Goal: Transaction & Acquisition: Purchase product/service

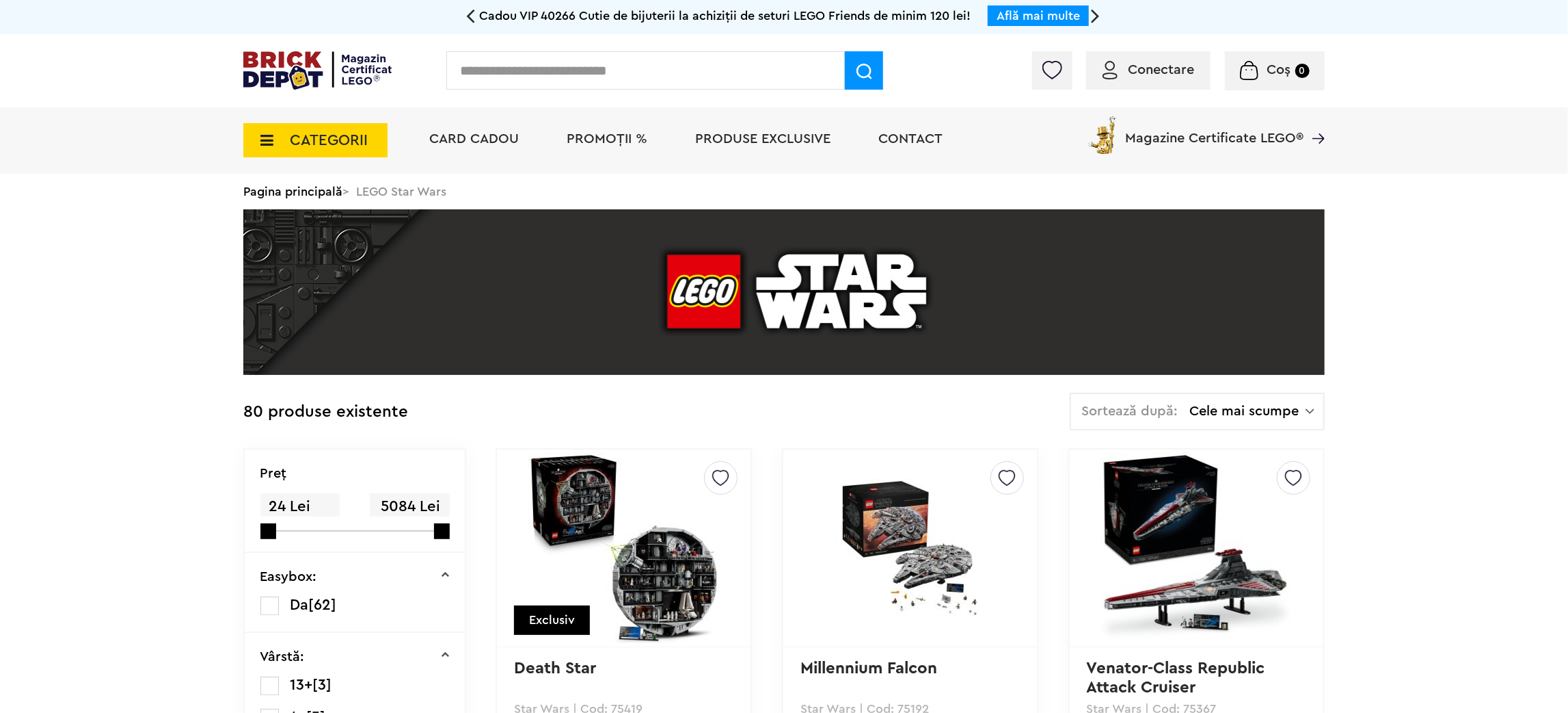
click at [579, 132] on span "PROMOȚII %" at bounding box center [607, 139] width 80 height 13
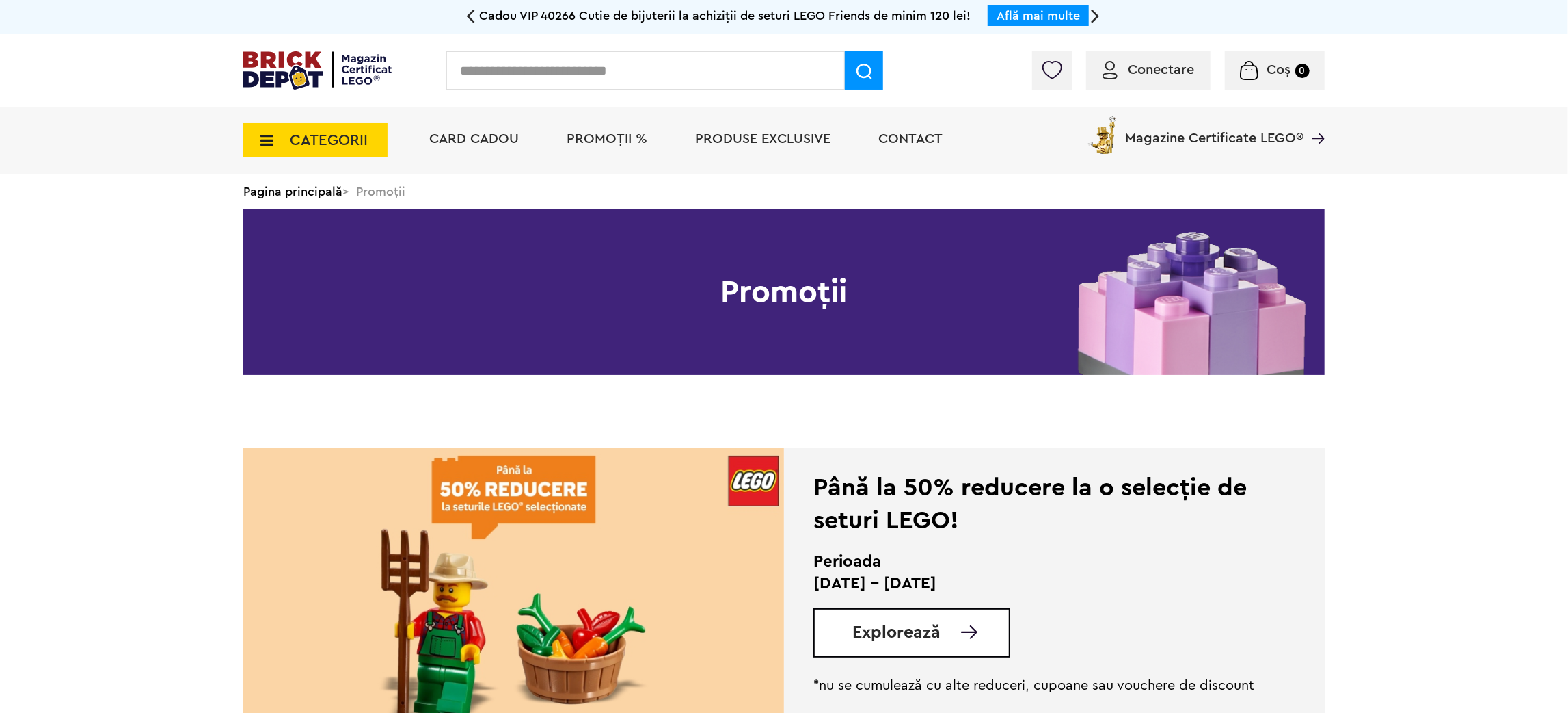
click at [883, 638] on span "Explorează" at bounding box center [897, 633] width 88 height 17
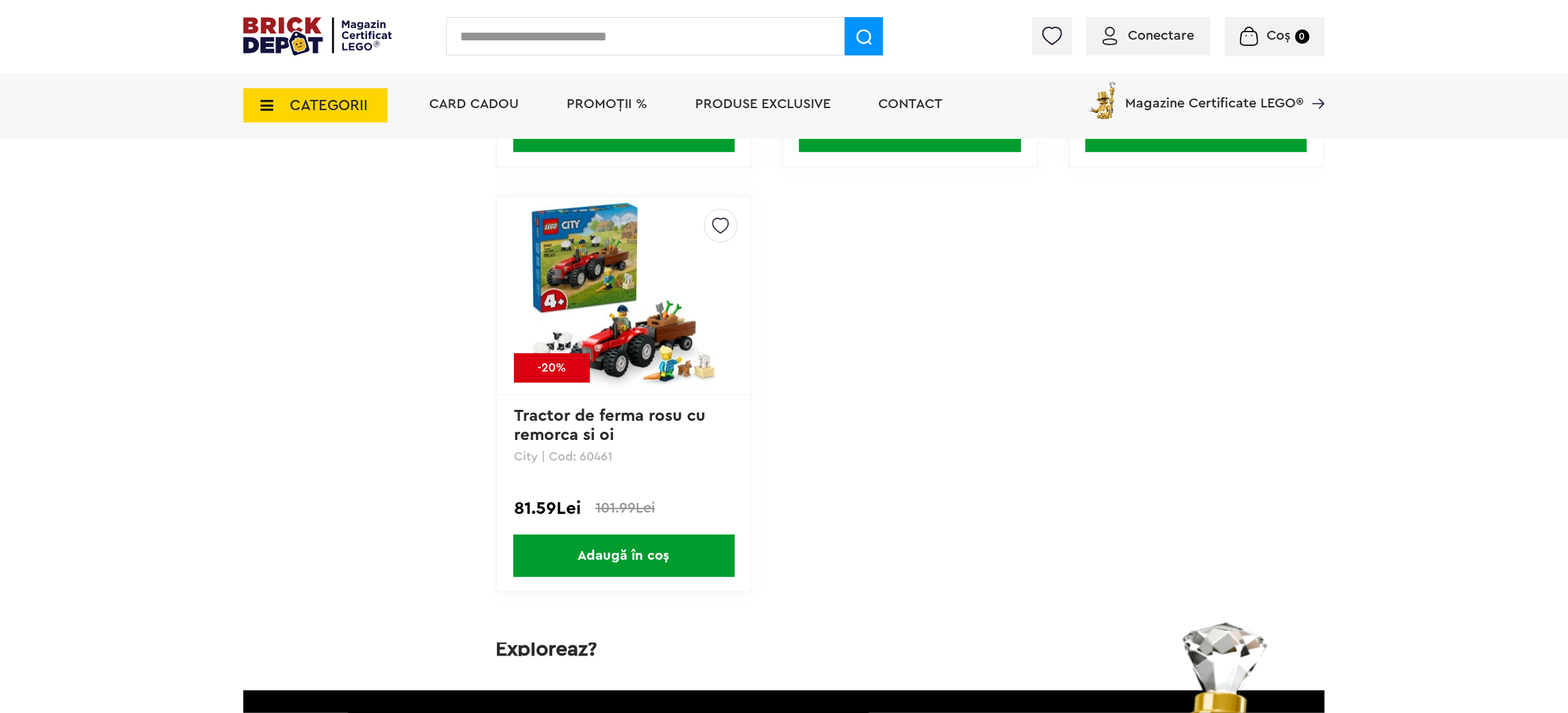
scroll to position [6771, 0]
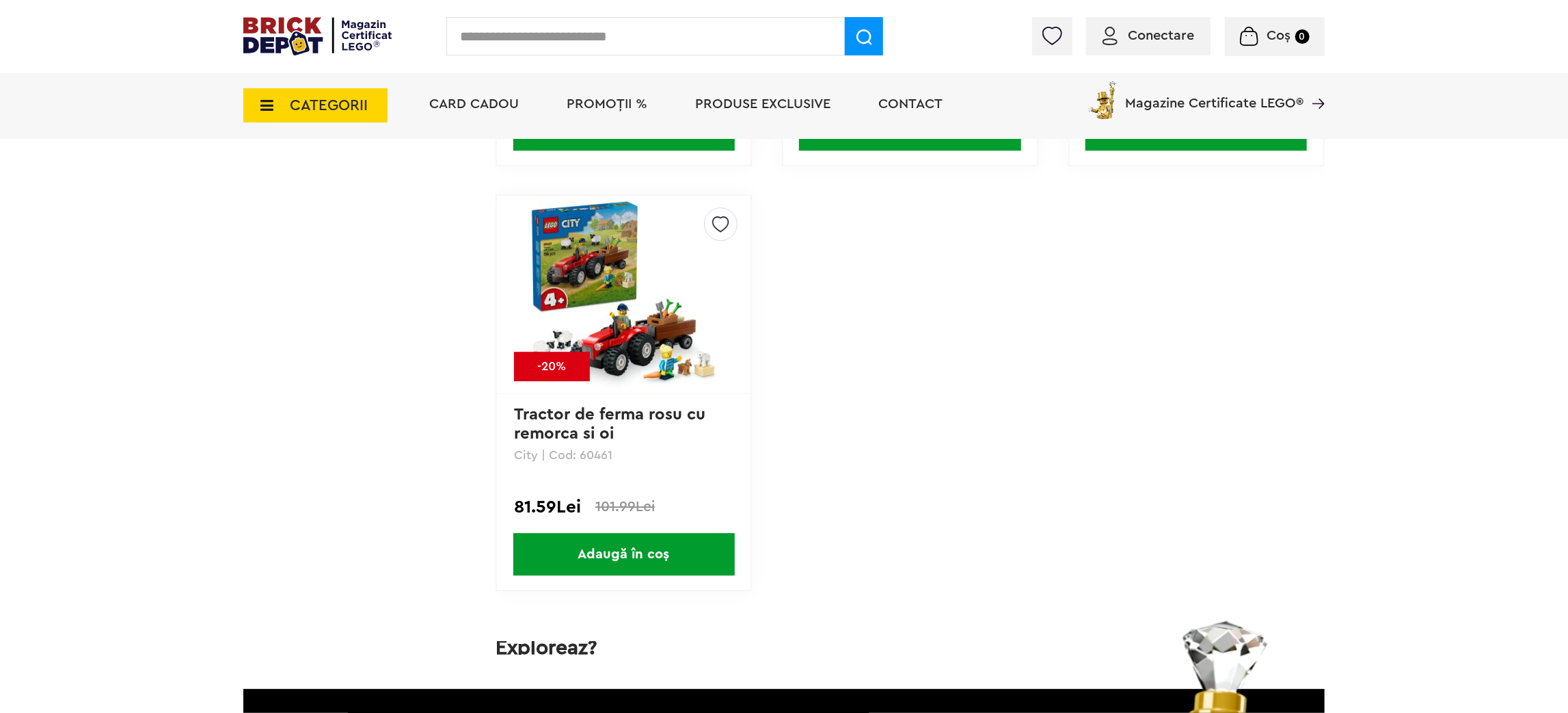
click at [785, 93] on li "Produse exclusive" at bounding box center [763, 106] width 163 height 66
click at [780, 106] on span "Produse exclusive" at bounding box center [763, 103] width 135 height 13
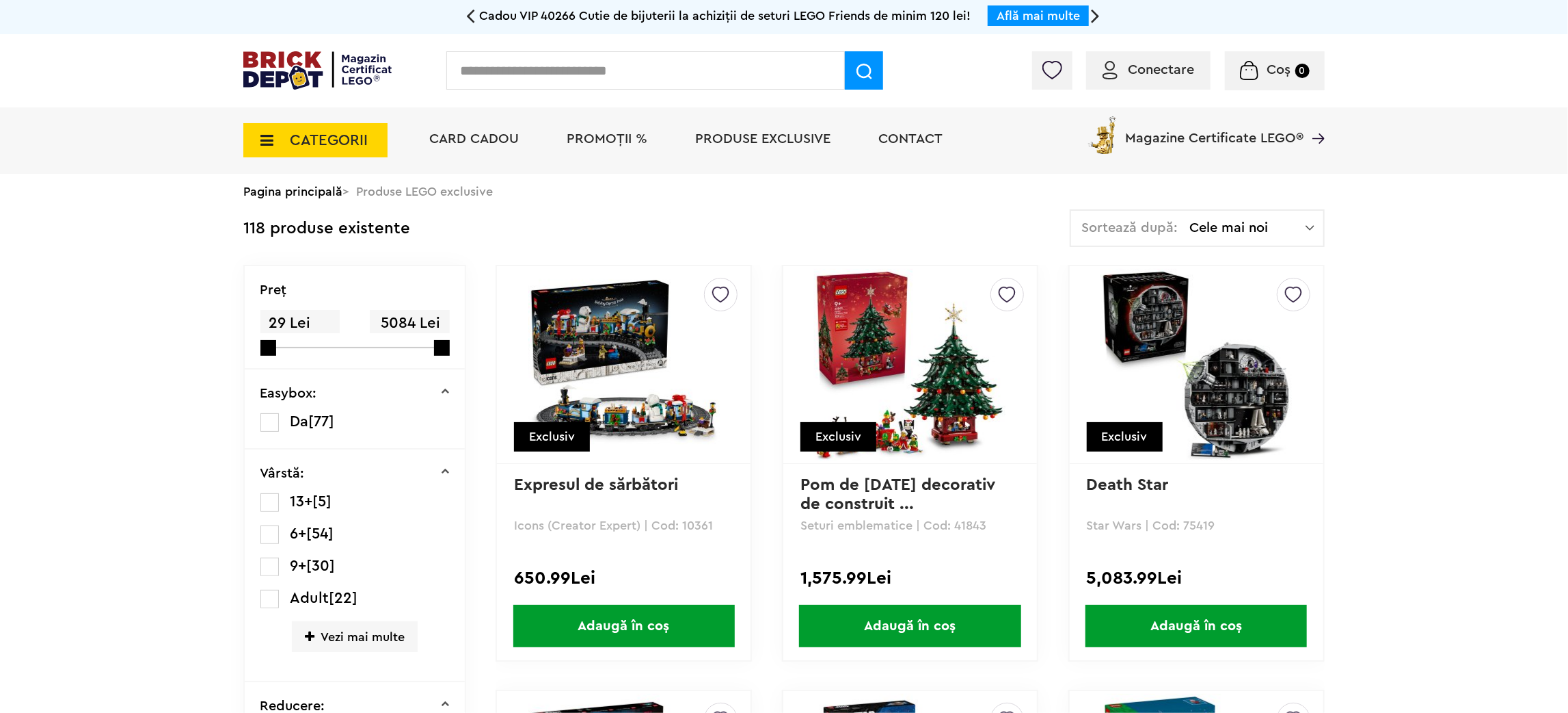
click at [952, 377] on img at bounding box center [910, 364] width 191 height 191
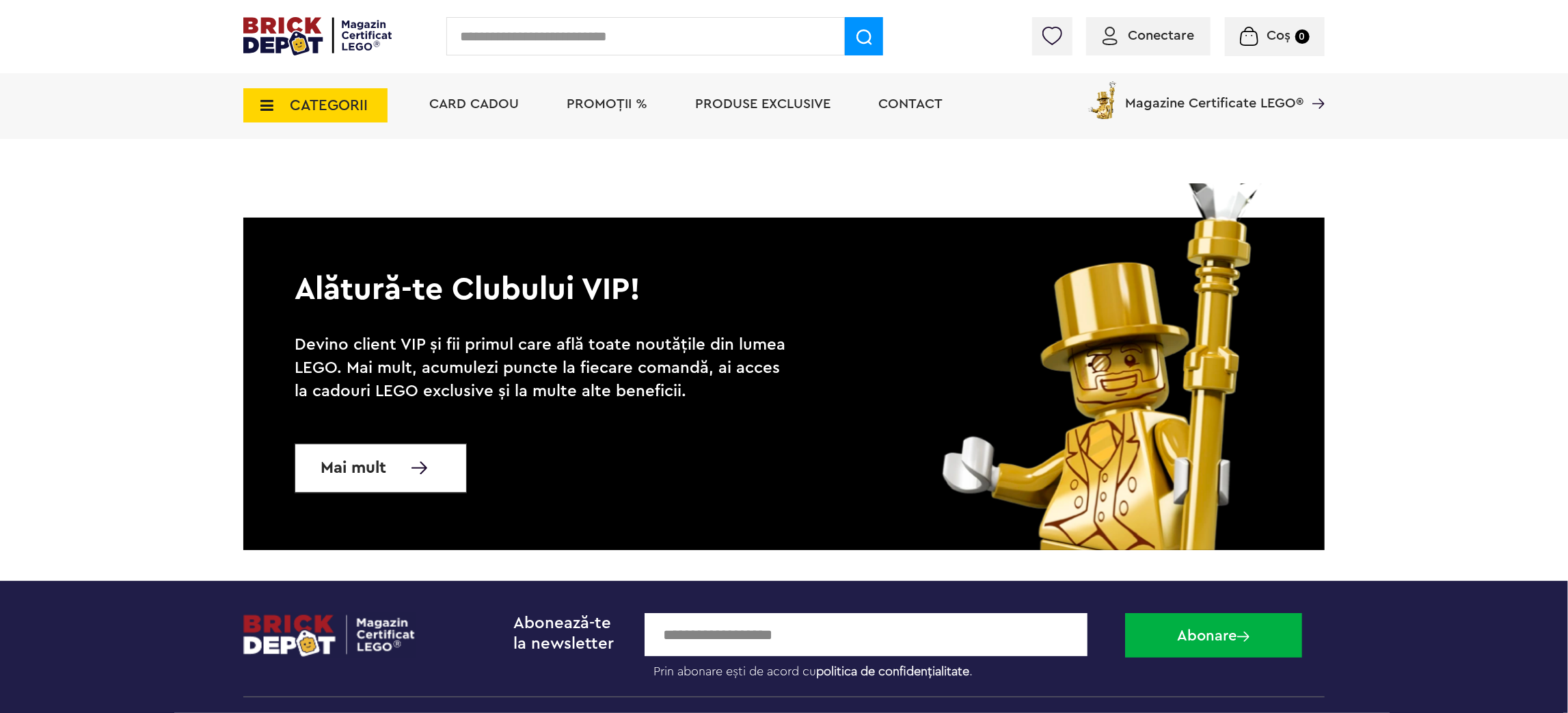
scroll to position [3121, 0]
